Goal: Task Accomplishment & Management: Use online tool/utility

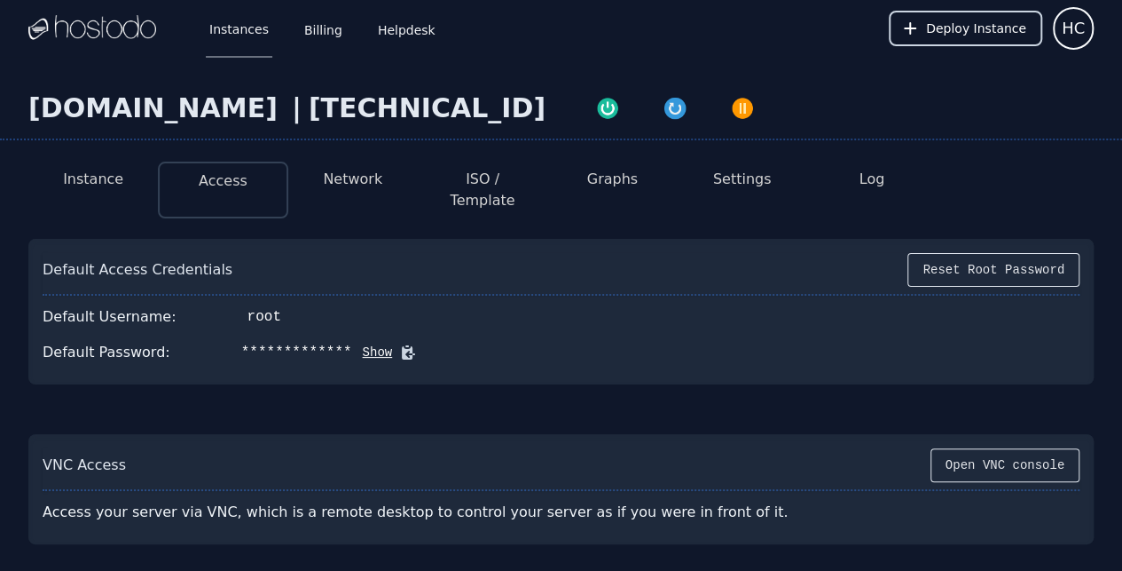
click at [988, 27] on span "Deploy Instance" at bounding box center [976, 29] width 100 height 18
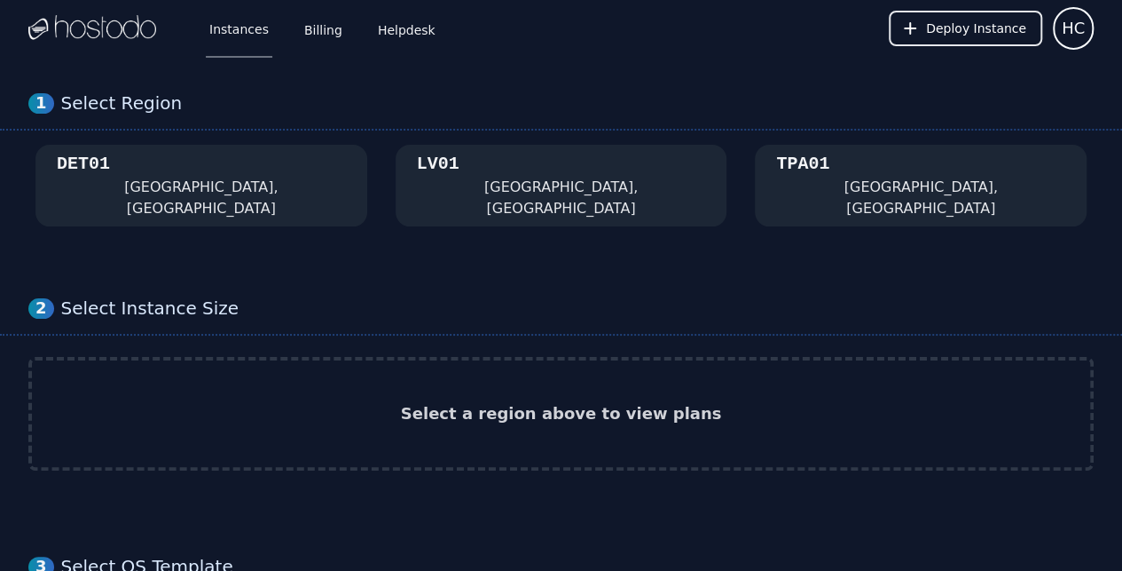
click at [318, 165] on div "DET01 [GEOGRAPHIC_DATA], [GEOGRAPHIC_DATA]" at bounding box center [201, 185] width 289 height 67
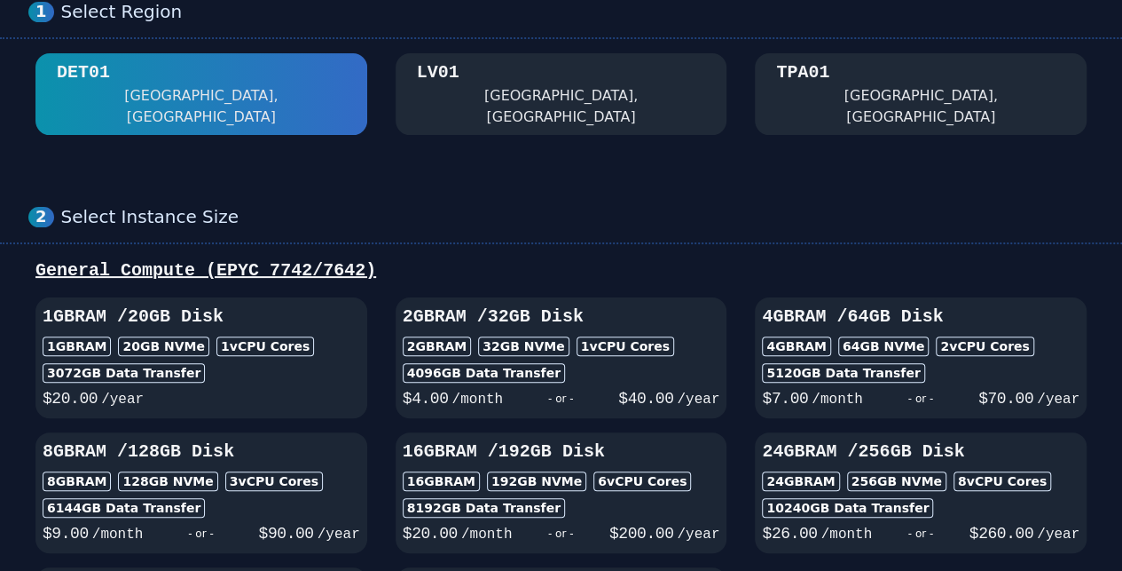
scroll to position [118, 0]
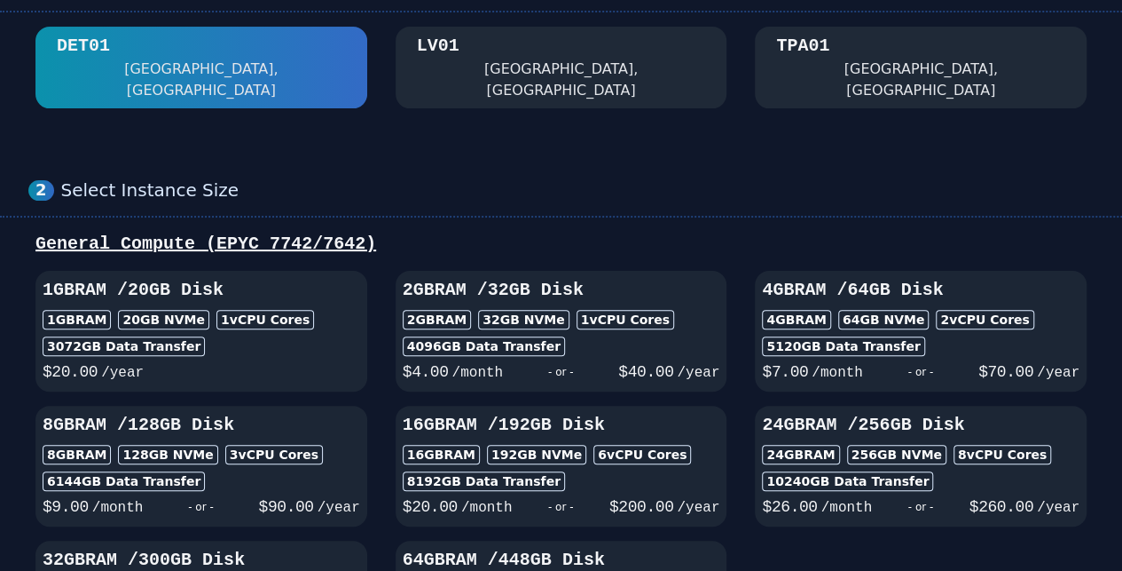
click at [576, 336] on div "4096 GB Data Transfer" at bounding box center [562, 346] width 318 height 20
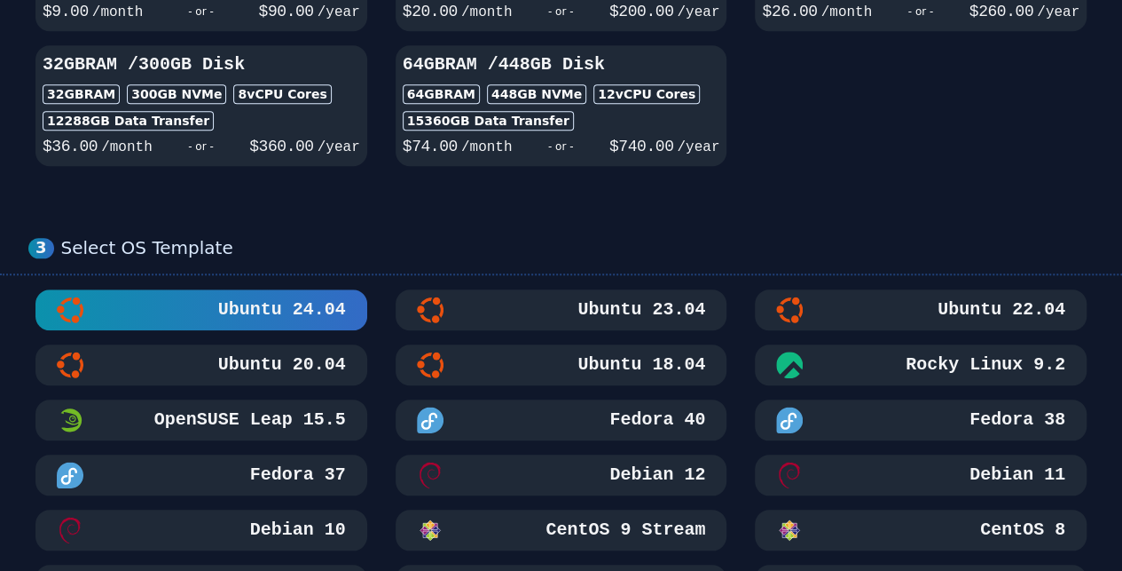
scroll to position [828, 0]
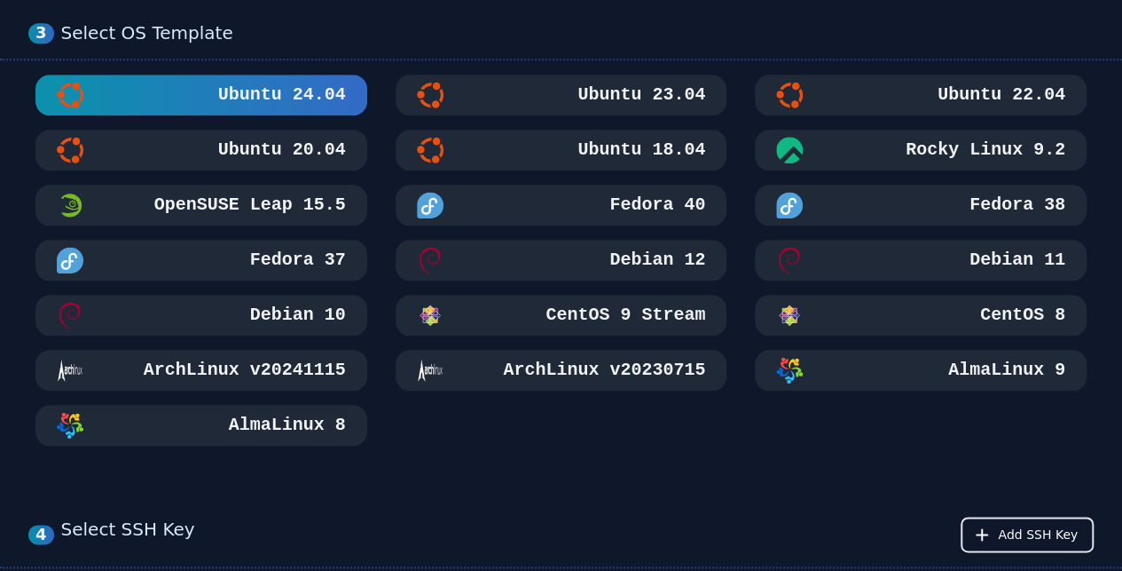
click at [268, 413] on h3 "AlmaLinux 8" at bounding box center [285, 425] width 121 height 25
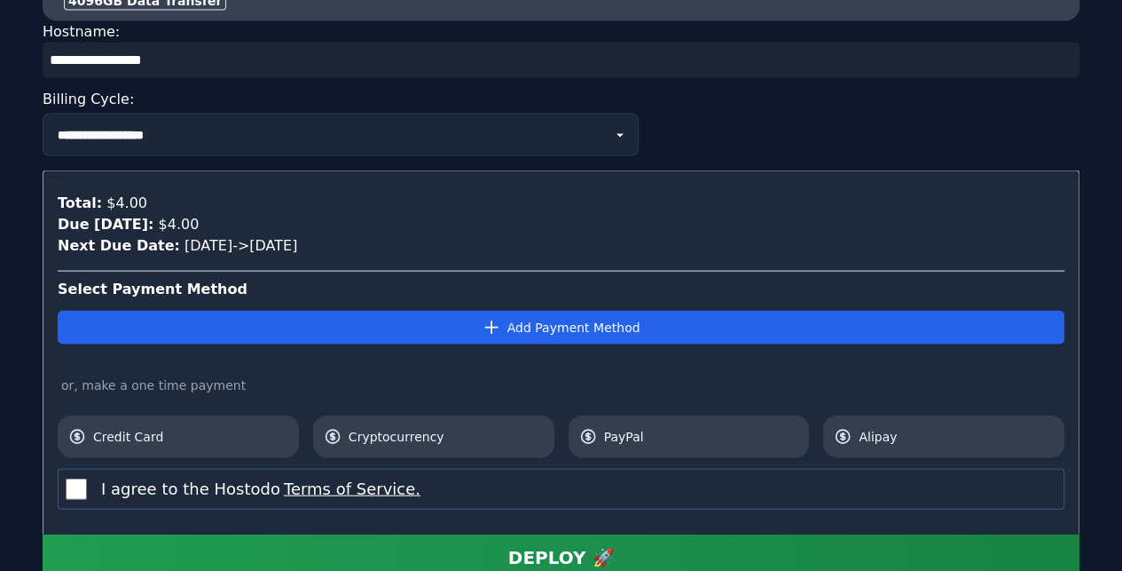
scroll to position [1877, 0]
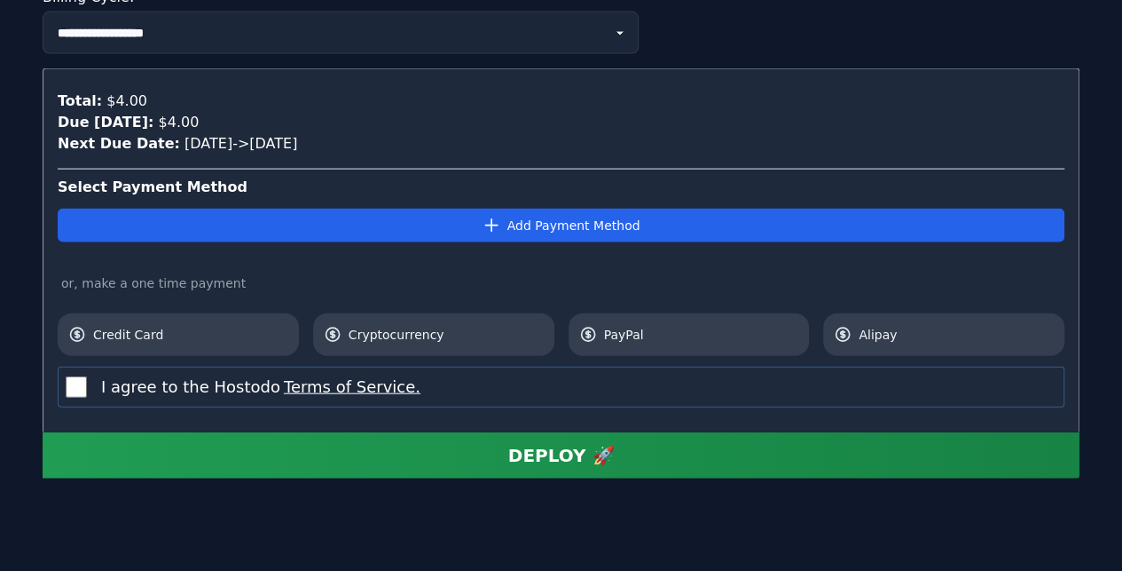
click at [469, 326] on span "Cryptocurrency" at bounding box center [446, 335] width 195 height 18
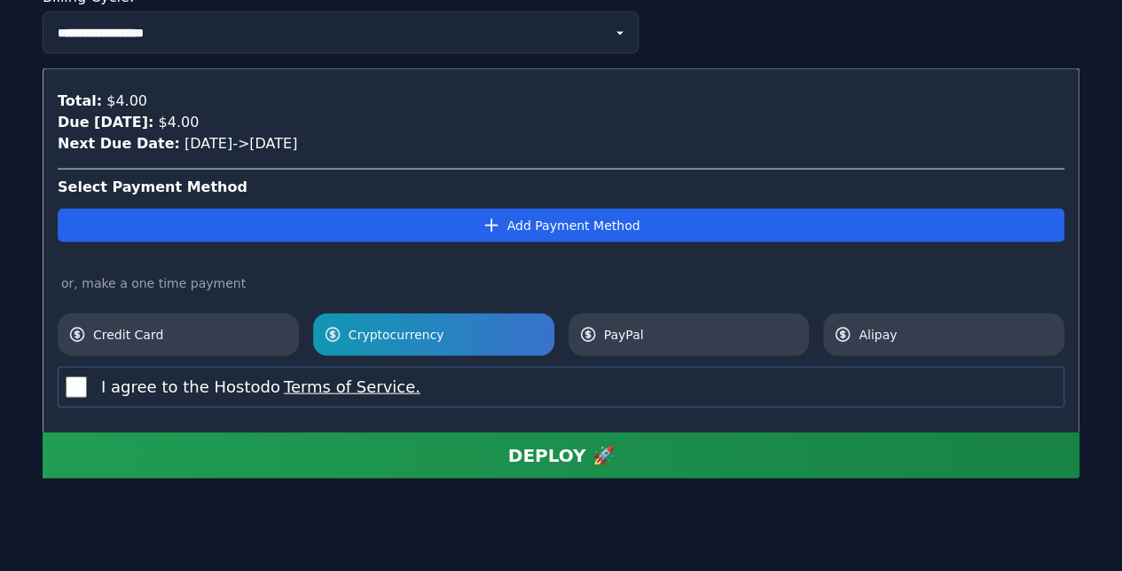
click at [524, 443] on div "DEPLOY 🚀" at bounding box center [561, 455] width 106 height 25
